Goal: Transaction & Acquisition: Purchase product/service

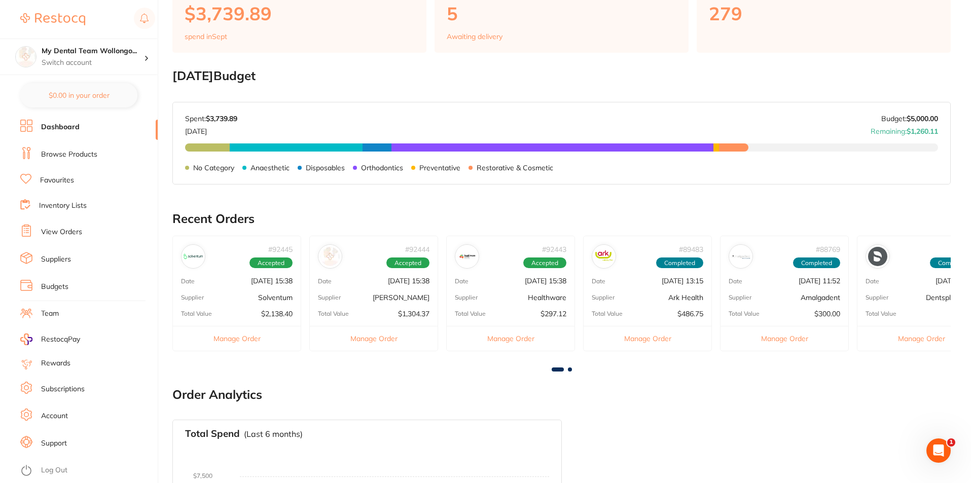
click at [75, 157] on link "Browse Products" at bounding box center [69, 155] width 56 height 10
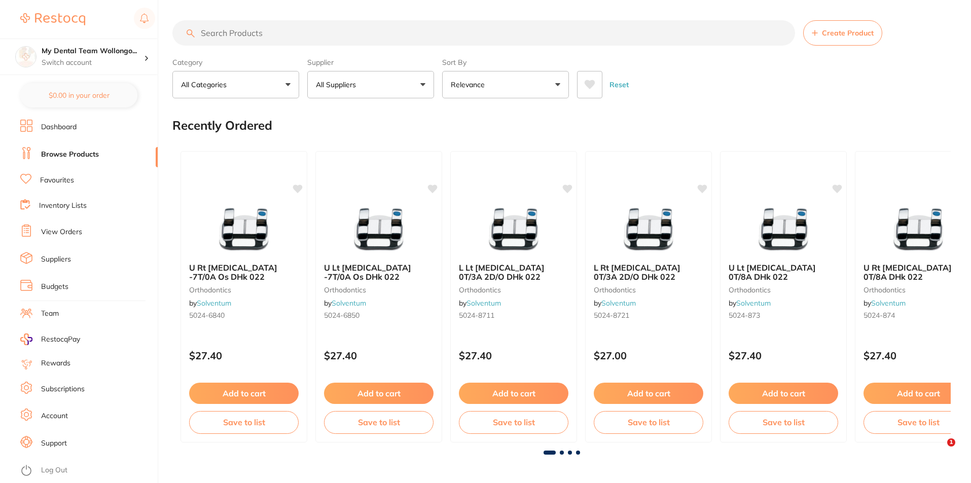
click at [298, 30] on input "search" at bounding box center [483, 32] width 623 height 25
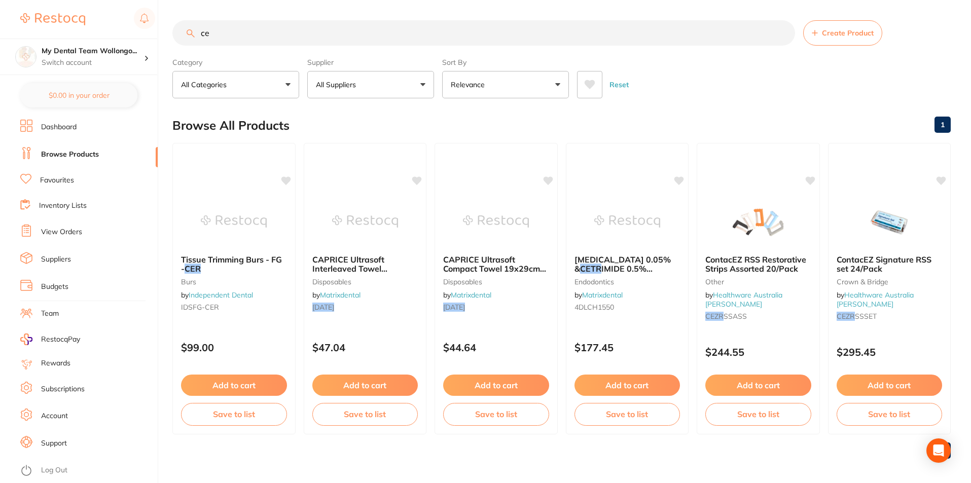
type input "c"
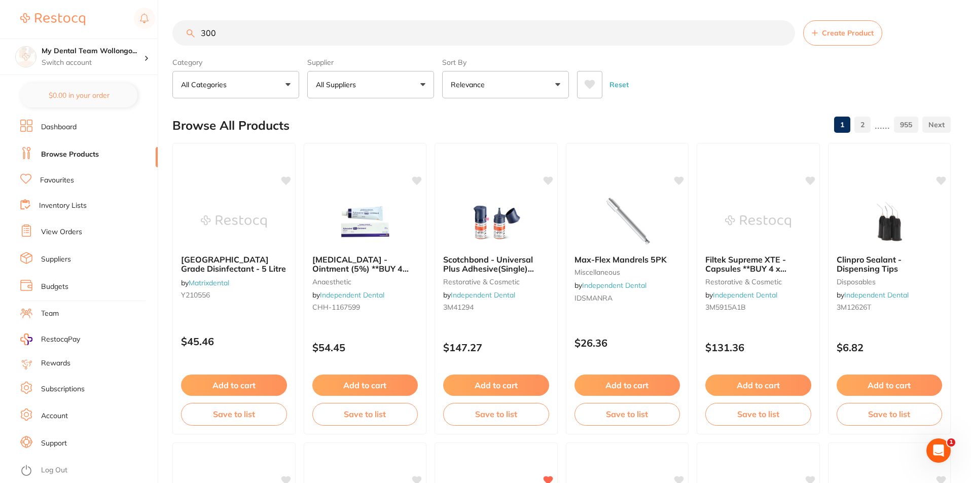
type input "3006"
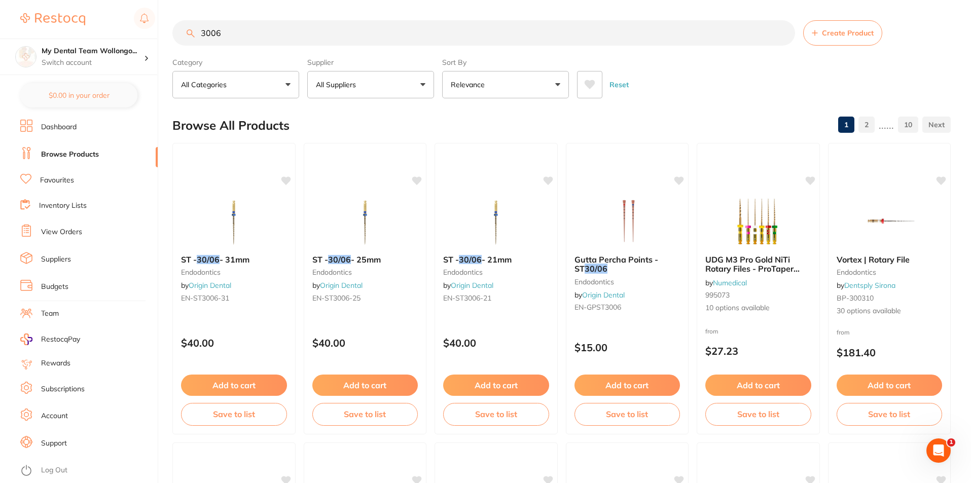
click at [781, 30] on input "3006" at bounding box center [483, 32] width 623 height 25
click at [361, 27] on input "search" at bounding box center [483, 32] width 623 height 25
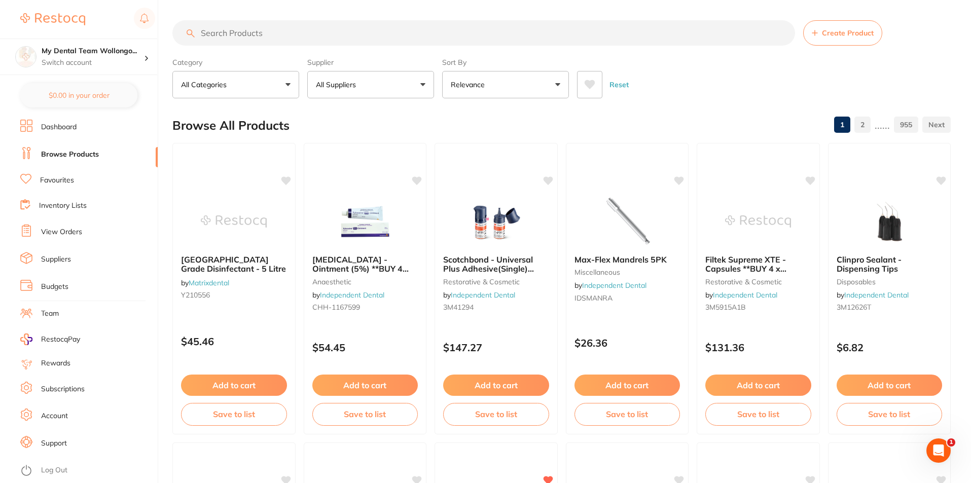
type input "6"
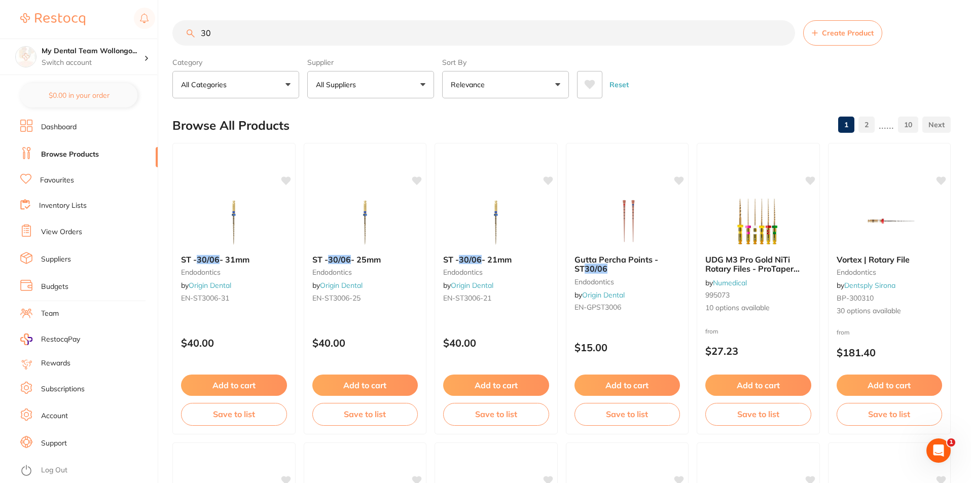
type input "3"
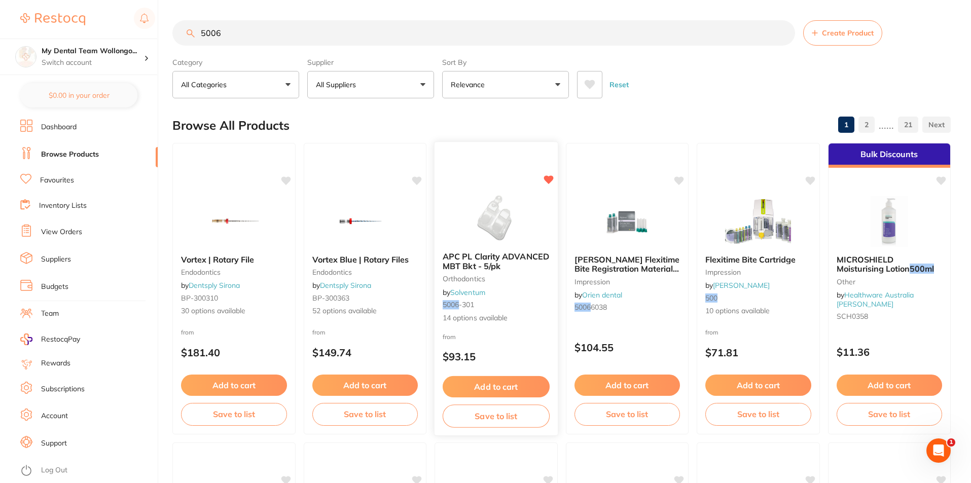
type input "5006"
click at [518, 286] on div "APC PL Clarity ADVANCED MBT Bkt - 5/pk orthodontics by Solventum 5006 -301 14 o…" at bounding box center [496, 288] width 123 height 88
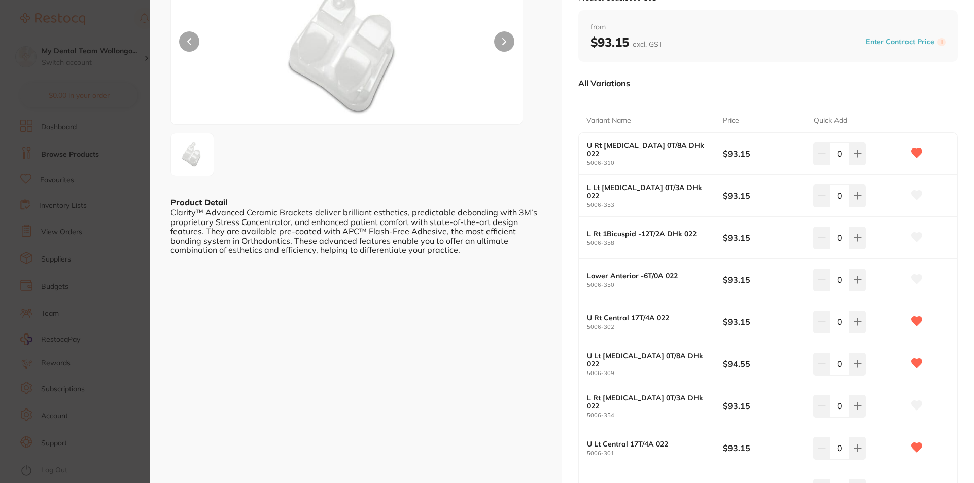
scroll to position [101, 0]
click at [114, 35] on section "APC PL Clarity ADVANCED MBT Bkt - 5/pk orthodontics by Solventum Product Code: …" at bounding box center [487, 241] width 974 height 483
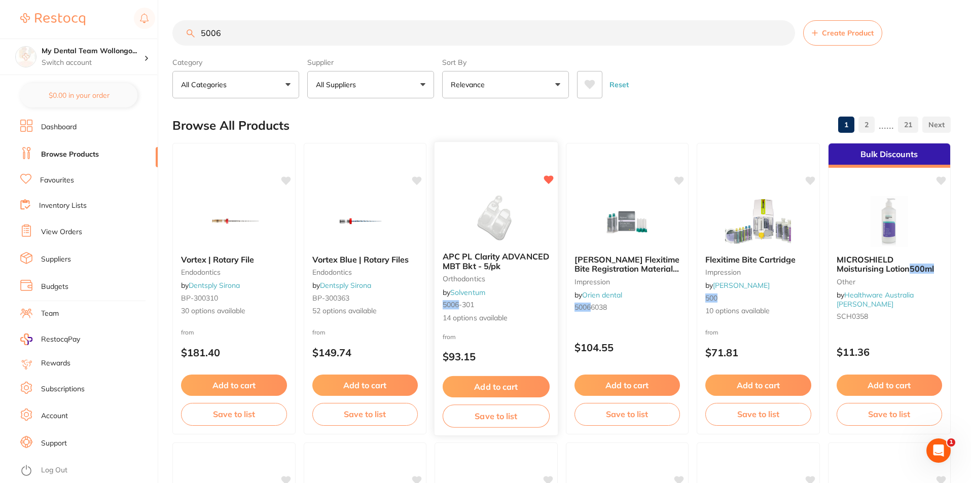
click at [512, 232] on img at bounding box center [496, 218] width 66 height 51
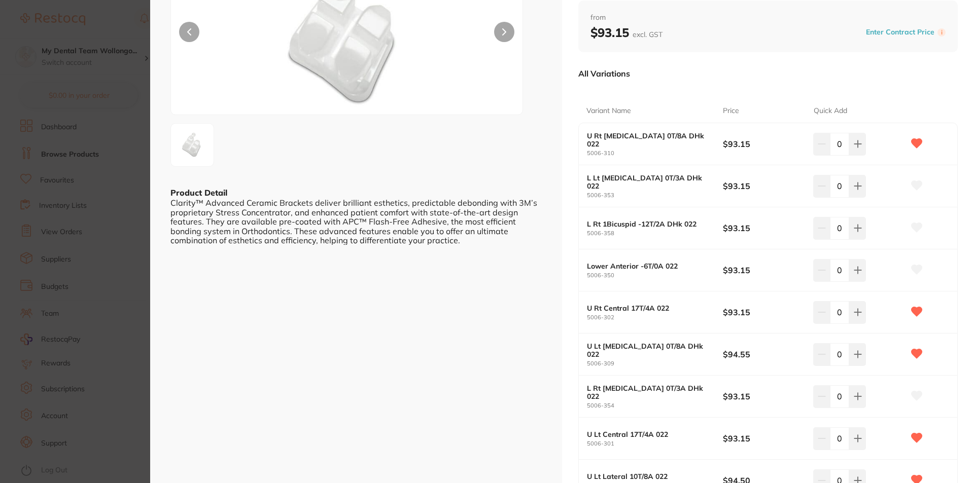
scroll to position [152, 0]
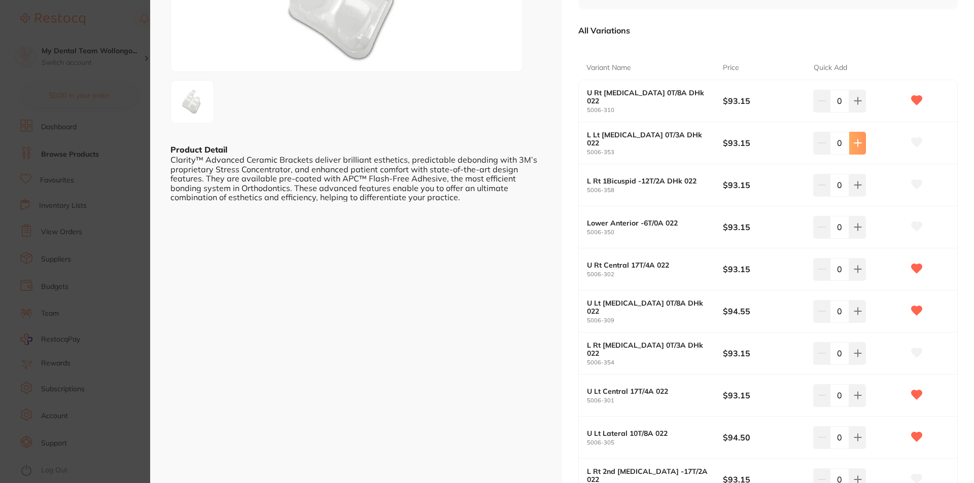
drag, startPoint x: 863, startPoint y: 99, endPoint x: 857, endPoint y: 153, distance: 54.2
click at [863, 99] on button at bounding box center [857, 101] width 17 height 22
type input "1"
click at [857, 149] on button at bounding box center [857, 143] width 17 height 22
type input "1"
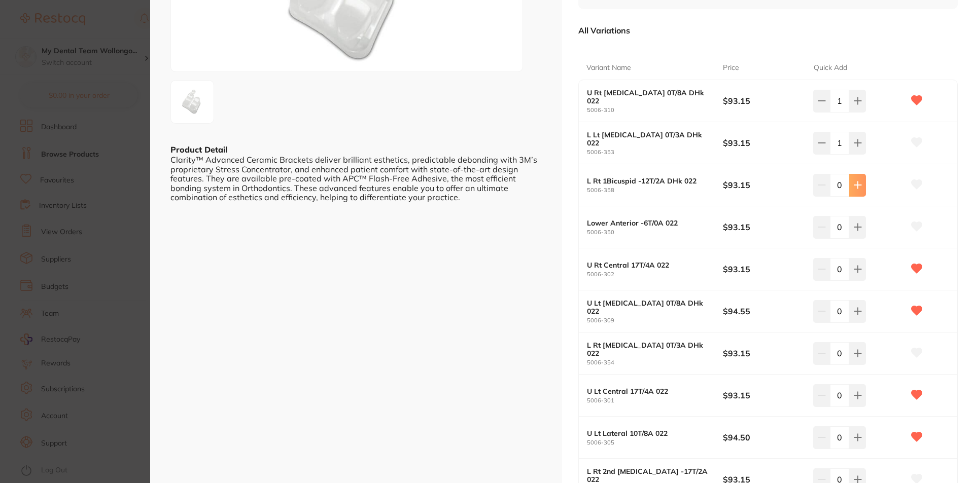
click at [856, 187] on icon at bounding box center [858, 185] width 8 height 8
type input "1"
click at [854, 228] on icon at bounding box center [858, 227] width 8 height 8
type input "1"
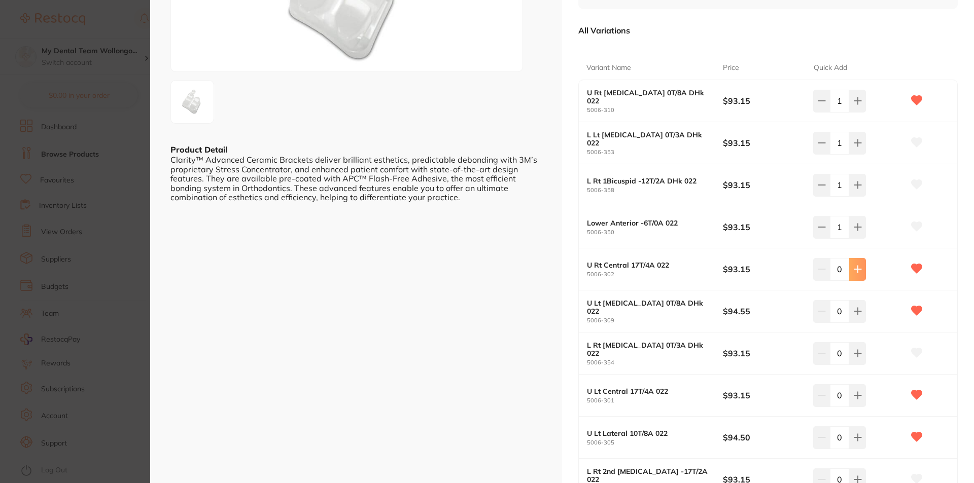
click at [860, 271] on button at bounding box center [857, 269] width 17 height 22
type input "1"
click at [858, 314] on icon at bounding box center [858, 311] width 8 height 8
type input "1"
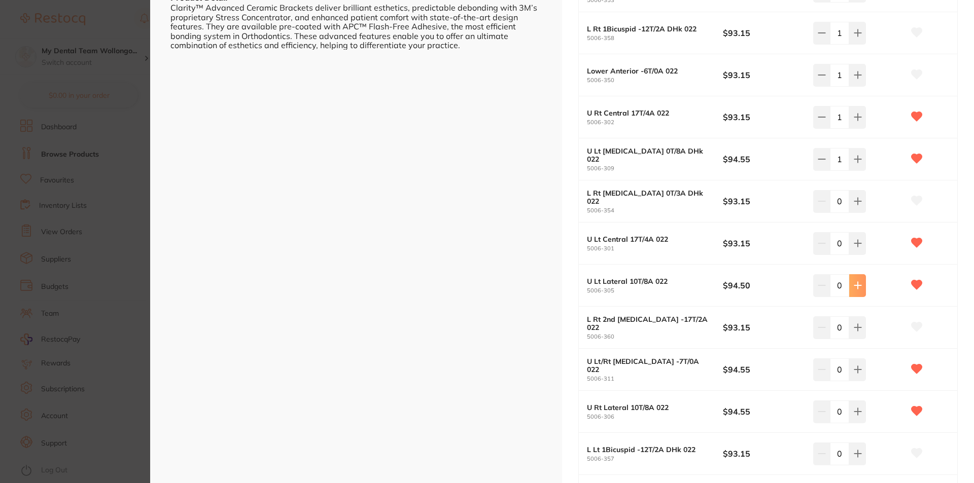
drag, startPoint x: 857, startPoint y: 319, endPoint x: 855, endPoint y: 284, distance: 35.6
click at [857, 319] on button at bounding box center [857, 328] width 17 height 22
type input "1"
click at [855, 284] on icon at bounding box center [857, 286] width 7 height 7
type input "1"
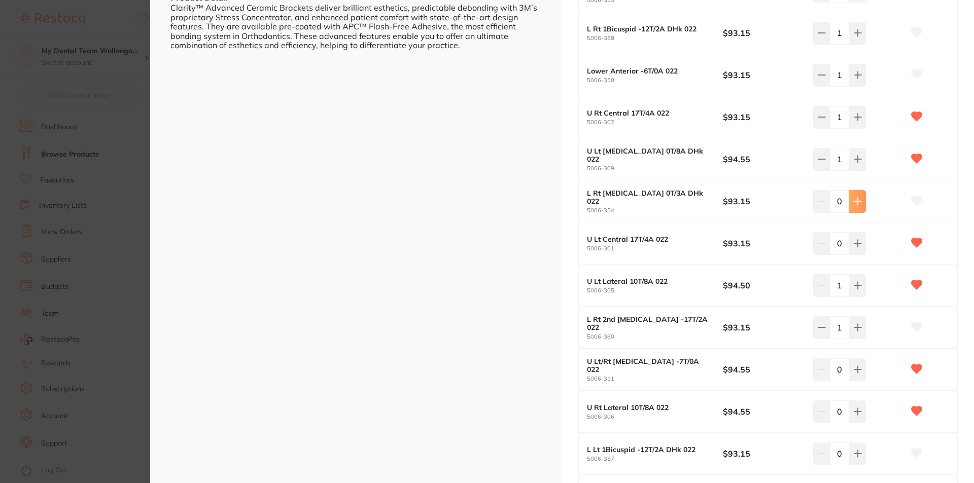
click at [852, 238] on button at bounding box center [857, 243] width 17 height 22
type input "1"
click at [855, 192] on button at bounding box center [857, 201] width 17 height 22
type input "1"
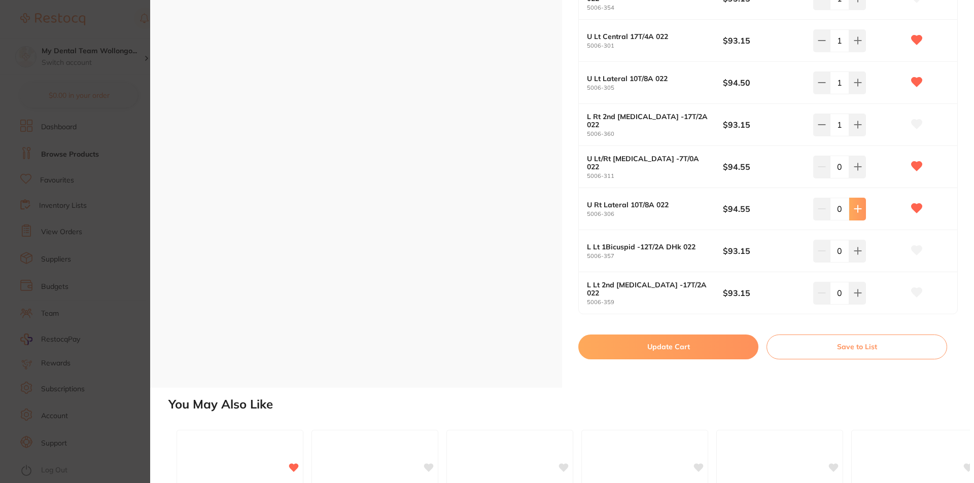
drag, startPoint x: 855, startPoint y: 173, endPoint x: 854, endPoint y: 207, distance: 34.5
click at [854, 173] on button at bounding box center [857, 167] width 17 height 22
type input "1"
click at [854, 207] on icon at bounding box center [858, 209] width 8 height 8
click at [857, 254] on icon at bounding box center [858, 251] width 8 height 8
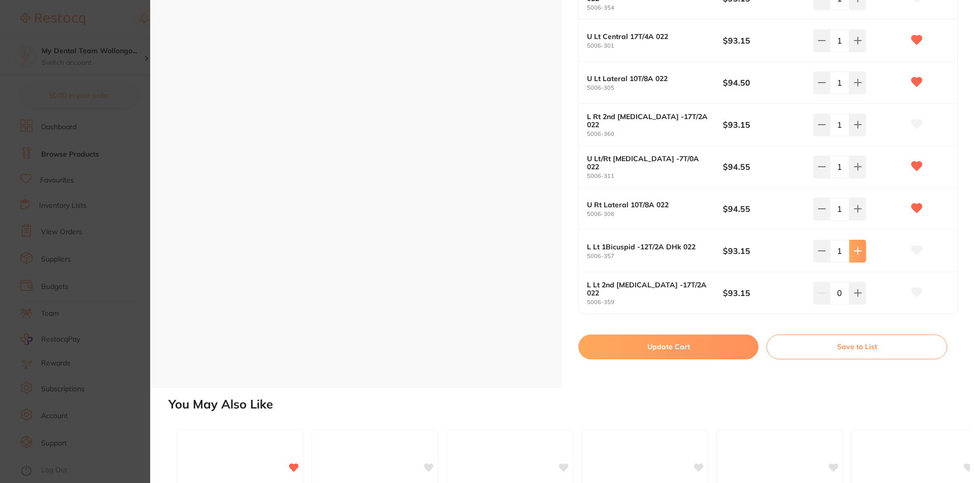
type input "1"
click at [859, 287] on button at bounding box center [857, 293] width 17 height 22
type input "1"
click at [716, 350] on button "Update Cart" at bounding box center [668, 347] width 180 height 24
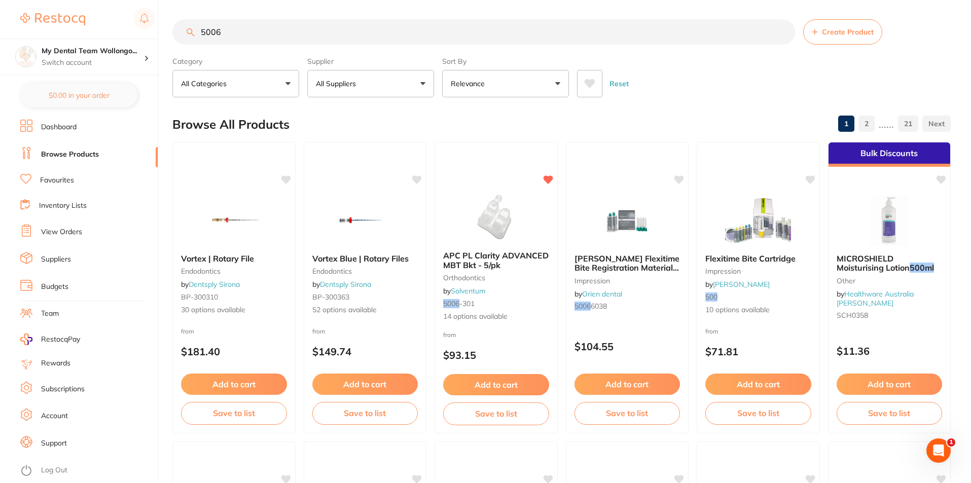
click at [65, 130] on link "Dashboard" at bounding box center [59, 127] width 36 height 10
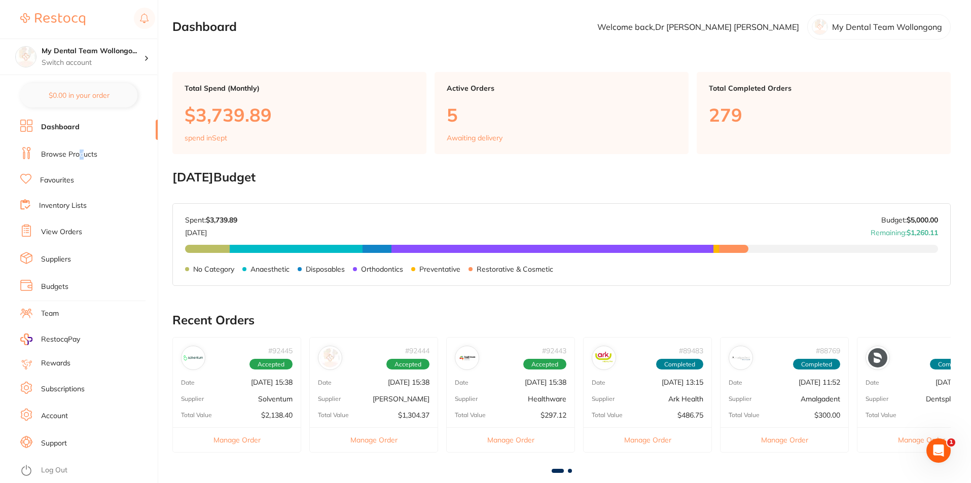
click at [81, 151] on link "Browse Products" at bounding box center [69, 155] width 56 height 10
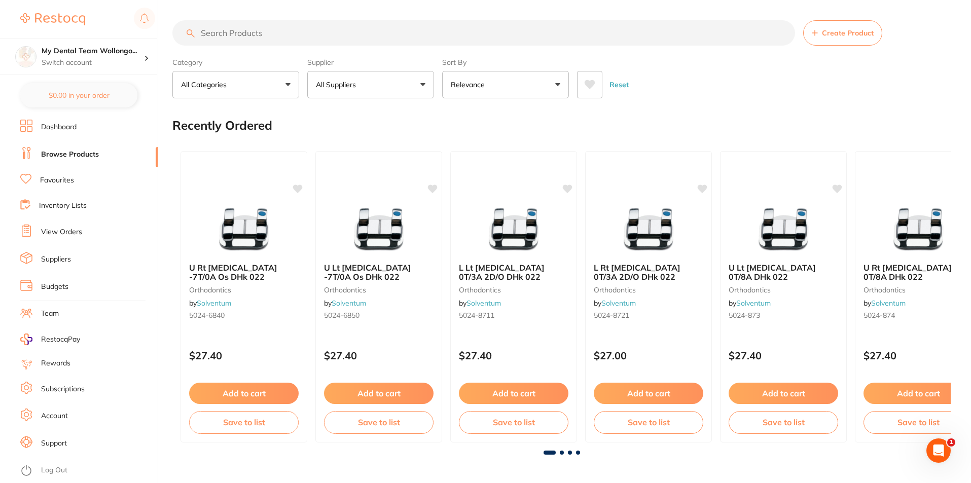
click at [71, 126] on link "Dashboard" at bounding box center [59, 127] width 36 height 10
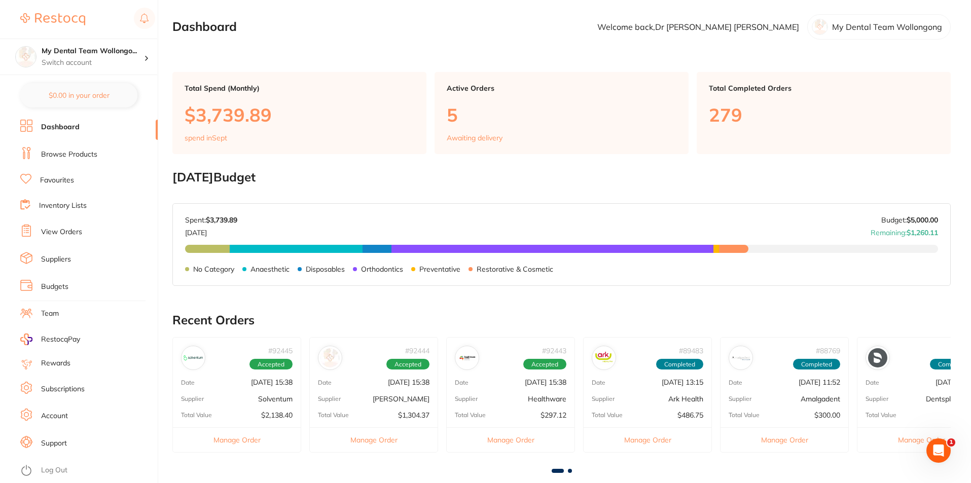
click at [82, 148] on li "Browse Products" at bounding box center [88, 154] width 137 height 15
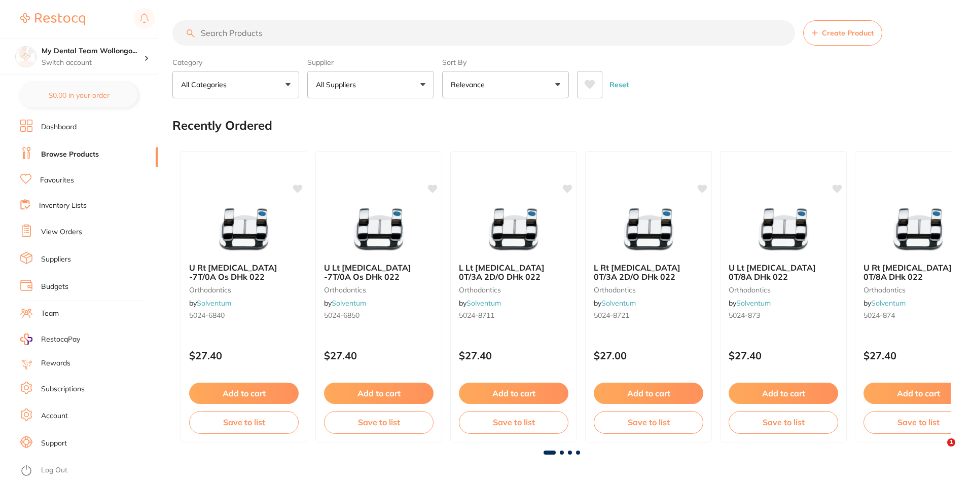
click at [293, 34] on input "search" at bounding box center [483, 32] width 623 height 25
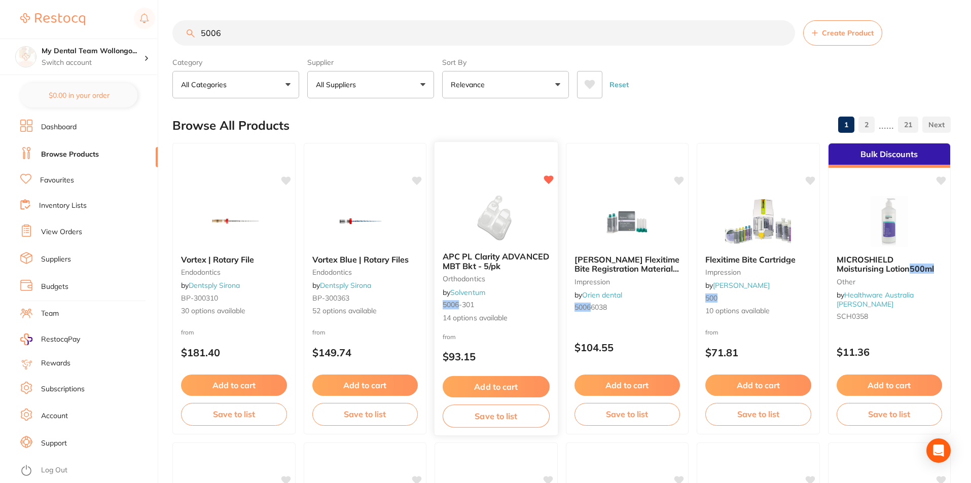
type input "5006"
click at [502, 255] on span "APC PL Clarity ADVANCED MBT Bkt - 5/pk" at bounding box center [496, 262] width 107 height 20
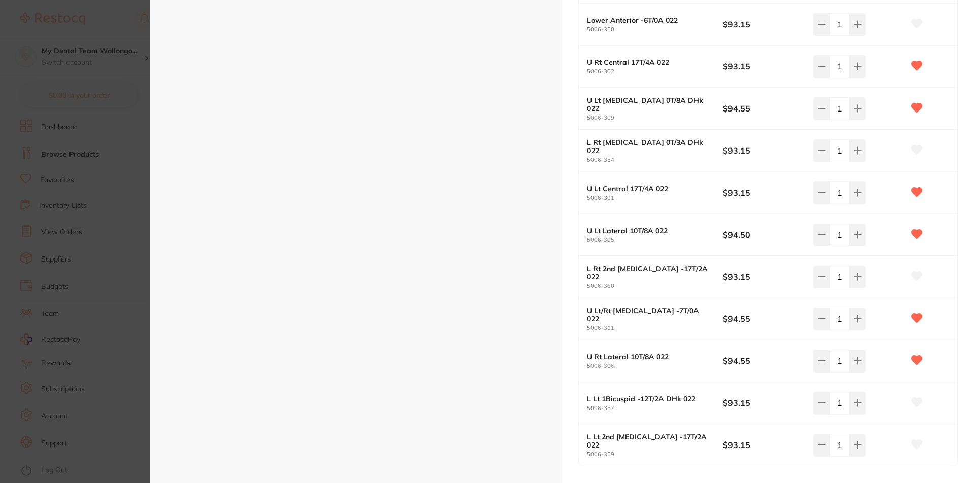
scroll to position [659, 0]
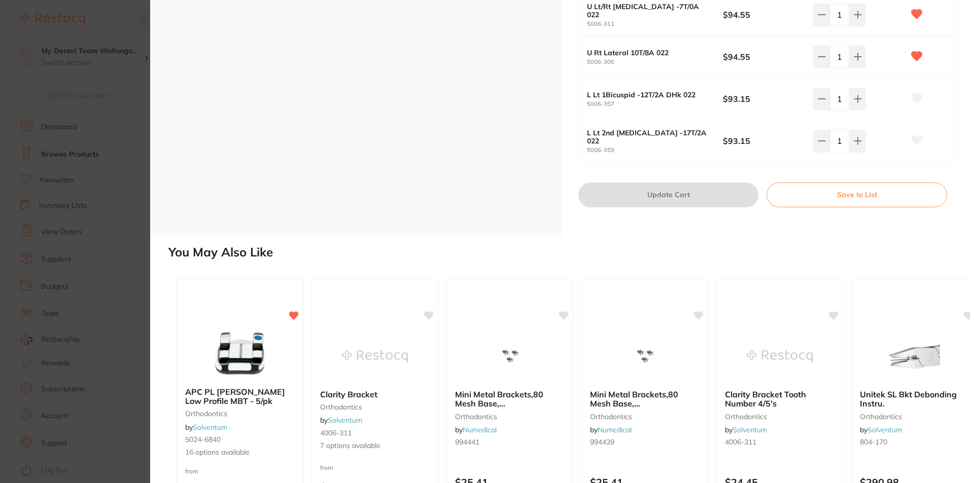
drag, startPoint x: 753, startPoint y: 172, endPoint x: 756, endPoint y: 168, distance: 5.8
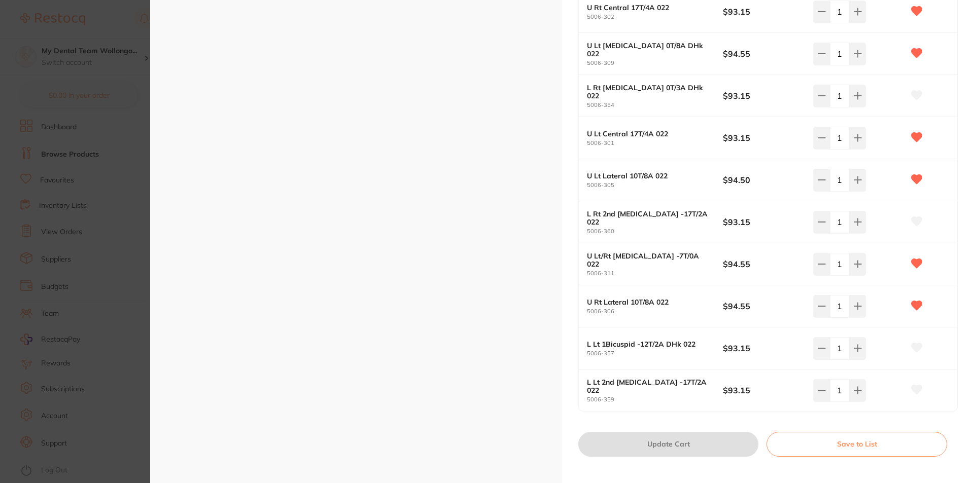
scroll to position [406, 0]
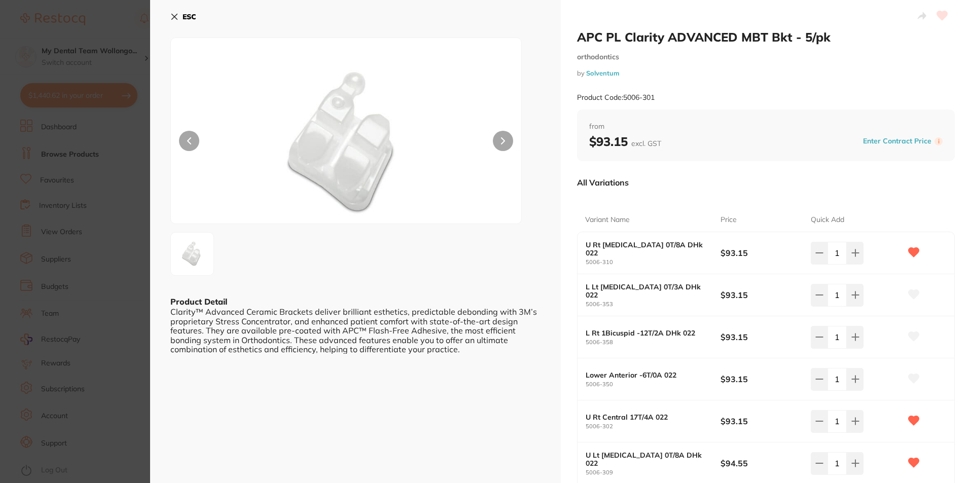
scroll to position [1, 0]
click at [114, 132] on section "APC PL Clarity ADVANCED MBT Bkt - 5/pk orthodontics by Solventum Product Code: …" at bounding box center [485, 241] width 971 height 483
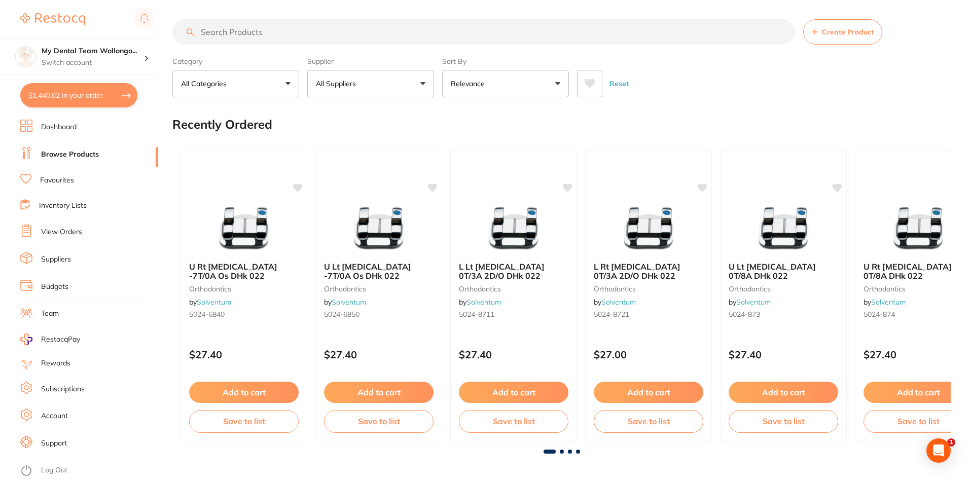
click at [99, 90] on button "$1,440.62 in your order" at bounding box center [78, 95] width 117 height 24
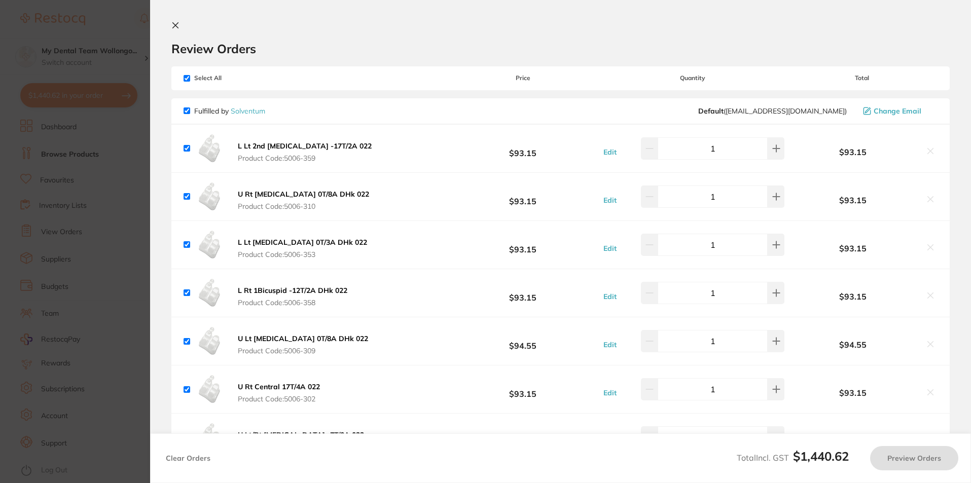
checkbox input "true"
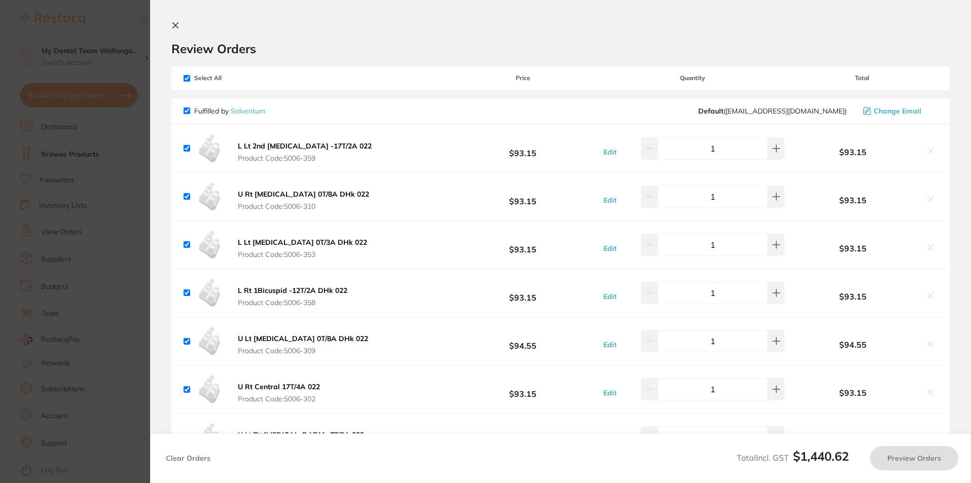
checkbox input "true"
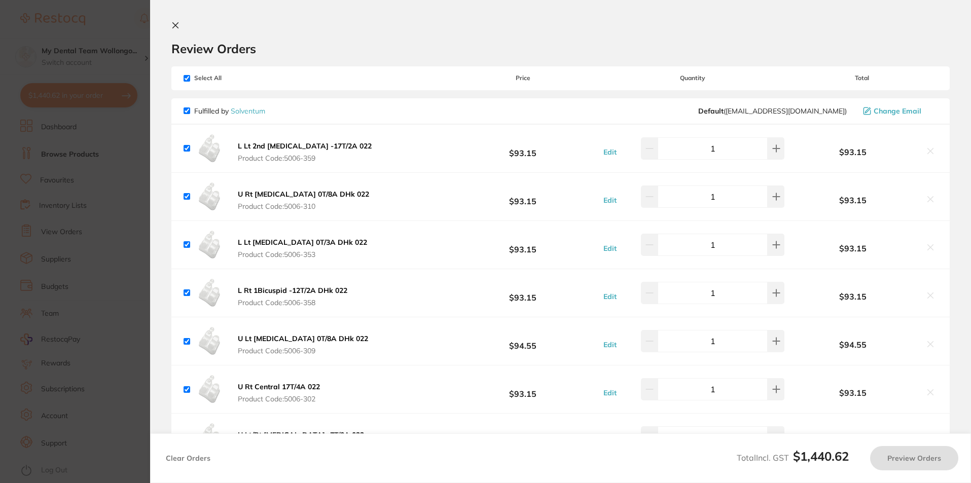
checkbox input "true"
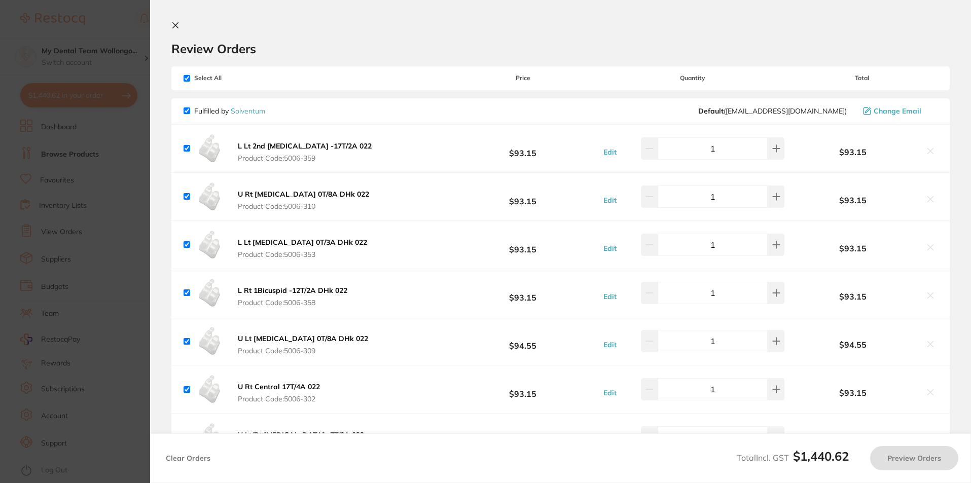
checkbox input "true"
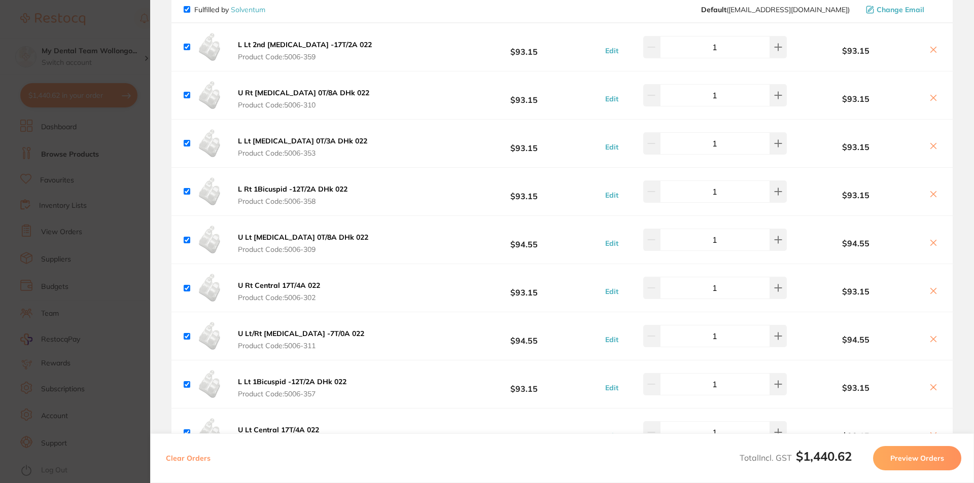
click at [914, 450] on button "Preview Orders" at bounding box center [917, 458] width 88 height 24
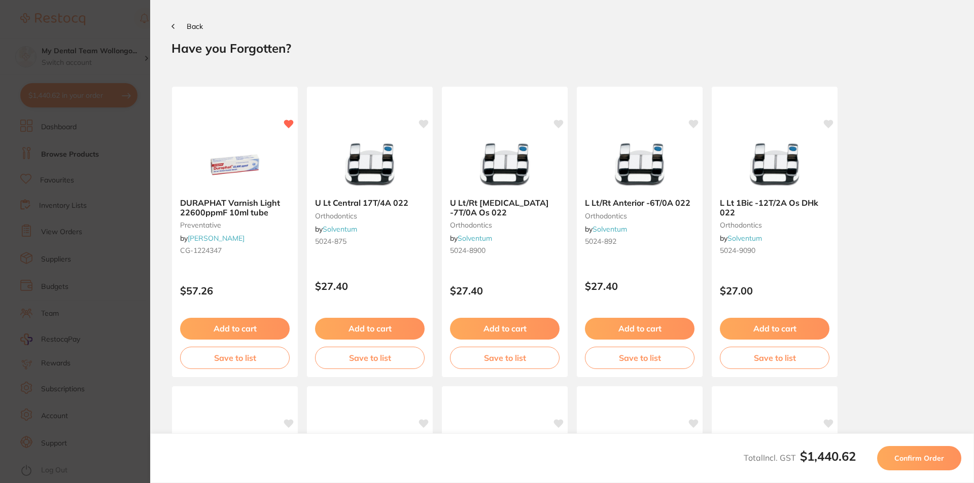
click at [918, 456] on span "Confirm Order" at bounding box center [919, 458] width 50 height 9
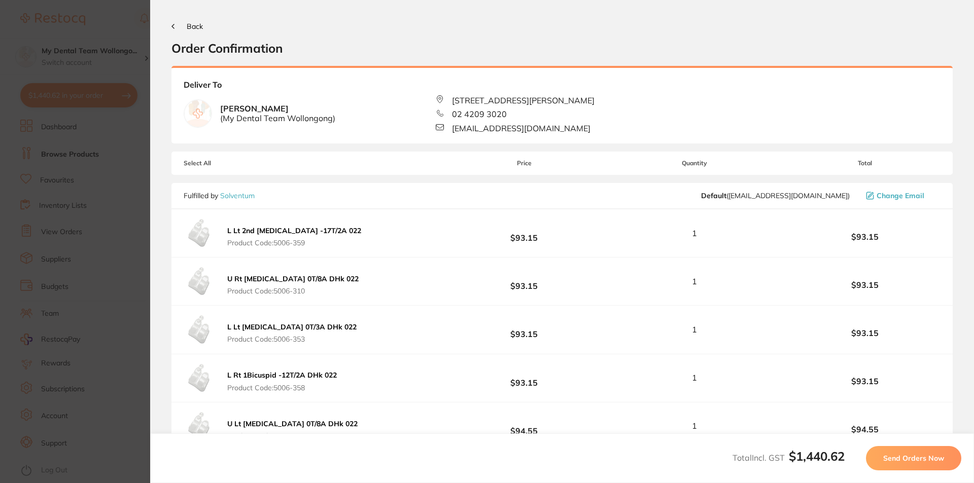
click at [918, 456] on span "Send Orders Now" at bounding box center [913, 458] width 61 height 9
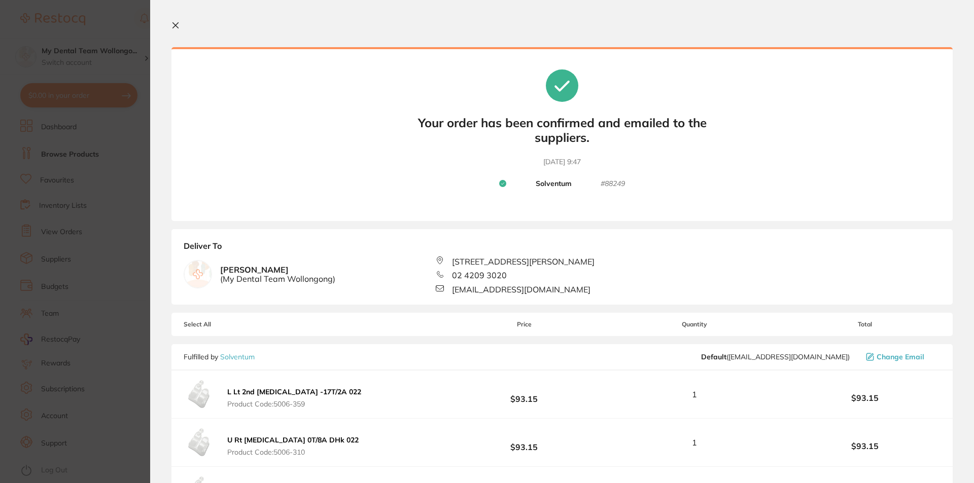
click at [172, 23] on icon at bounding box center [175, 25] width 8 height 8
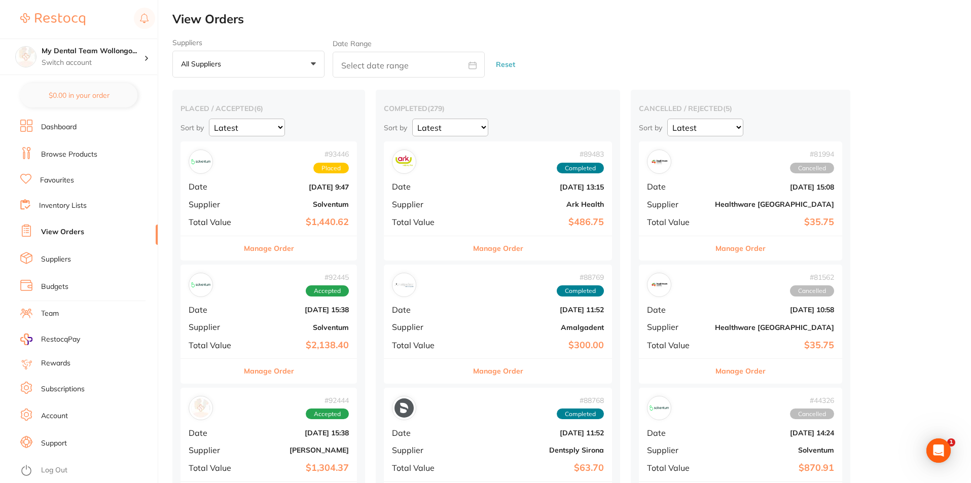
click at [68, 127] on link "Dashboard" at bounding box center [59, 127] width 36 height 10
